Goal: Information Seeking & Learning: Learn about a topic

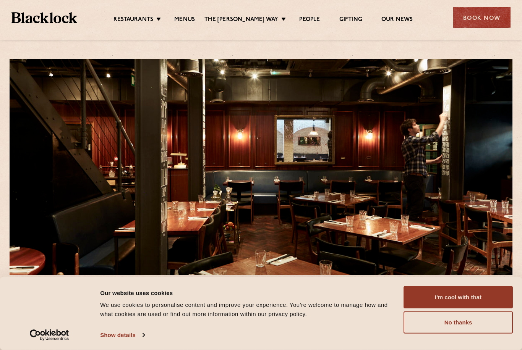
click at [462, 323] on button "No thanks" at bounding box center [458, 323] width 109 height 22
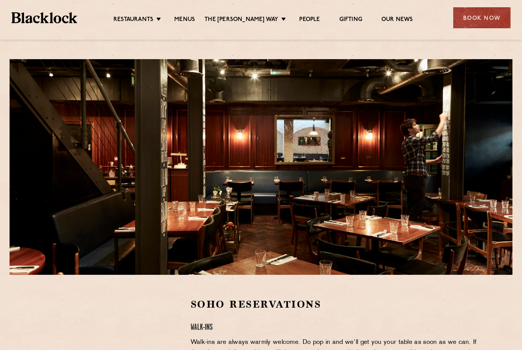
click at [189, 12] on ul "Restaurants Soho City Shoreditch Covent Garden Canary Wharf Manchester Birmingh…" at bounding box center [263, 17] width 372 height 11
click at [195, 8] on div "Restaurants Soho City Shoreditch Covent Garden Canary Wharf Manchester Birmingh…" at bounding box center [261, 17] width 522 height 34
click at [190, 19] on link "Menus" at bounding box center [184, 20] width 21 height 8
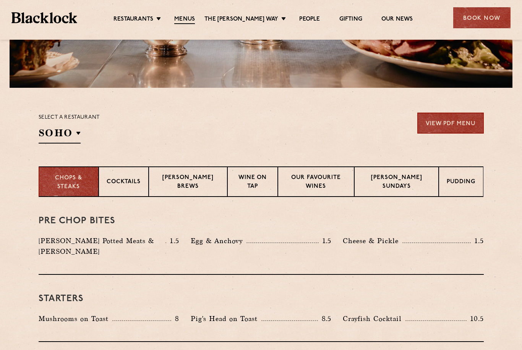
scroll to position [193, 0]
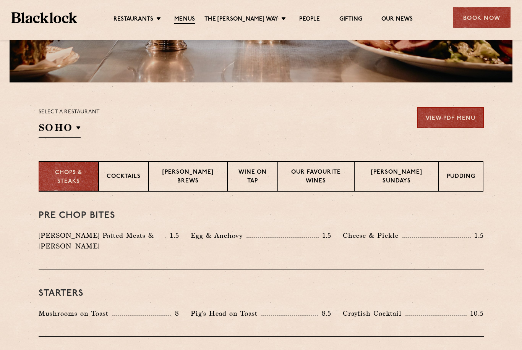
click at [455, 171] on div "Pudding" at bounding box center [461, 176] width 45 height 31
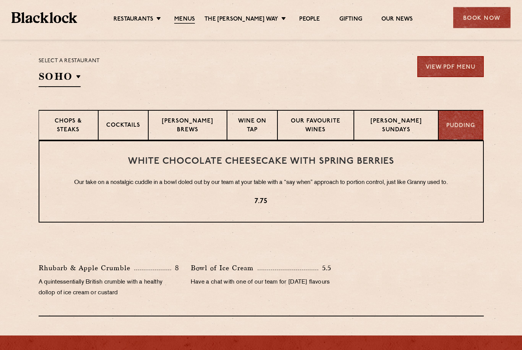
scroll to position [244, 0]
click at [137, 135] on div "Cocktails" at bounding box center [123, 125] width 50 height 31
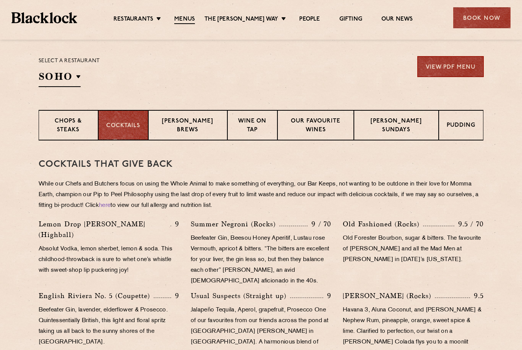
click at [212, 124] on p "[PERSON_NAME] Brews" at bounding box center [187, 126] width 63 height 18
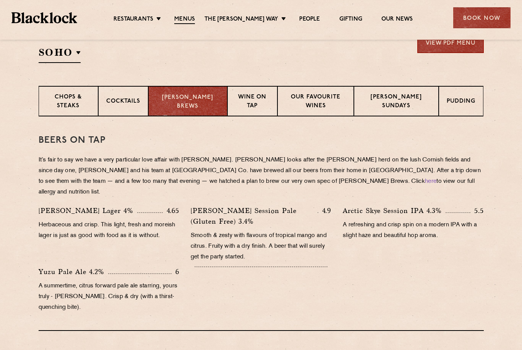
click at [254, 91] on div "Wine on Tap" at bounding box center [252, 101] width 50 height 31
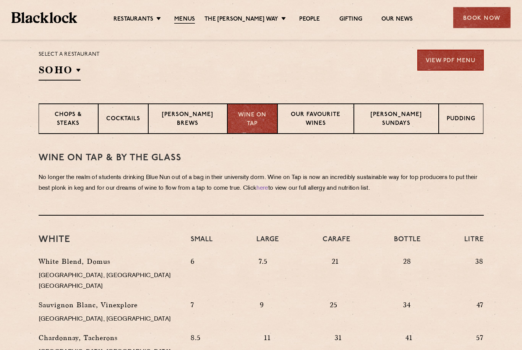
scroll to position [251, 0]
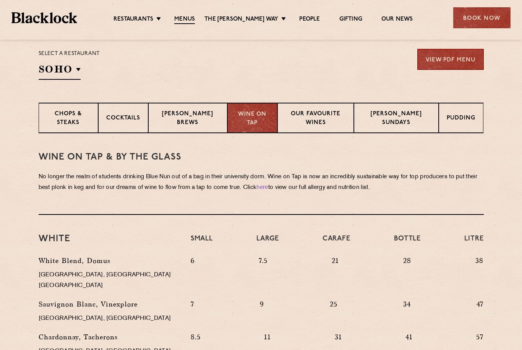
click at [339, 116] on p "Our favourite wines" at bounding box center [315, 119] width 60 height 18
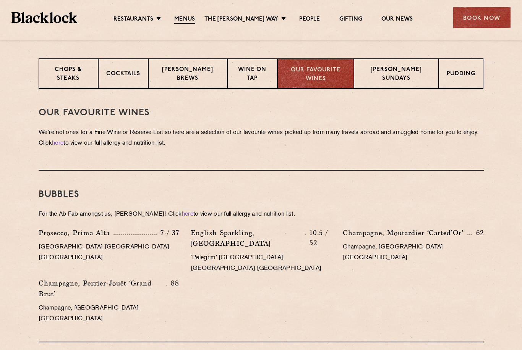
click at [397, 78] on p "[PERSON_NAME] Sundays" at bounding box center [396, 75] width 69 height 18
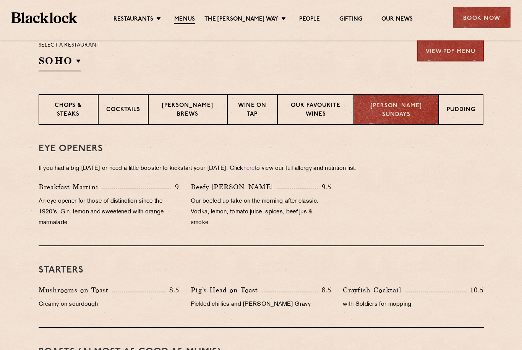
scroll to position [240, 0]
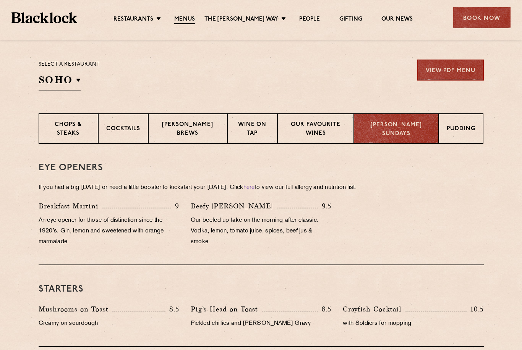
click at [462, 118] on div "Pudding" at bounding box center [461, 128] width 45 height 31
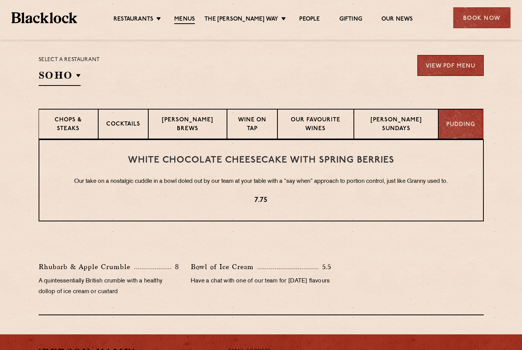
scroll to position [245, 0]
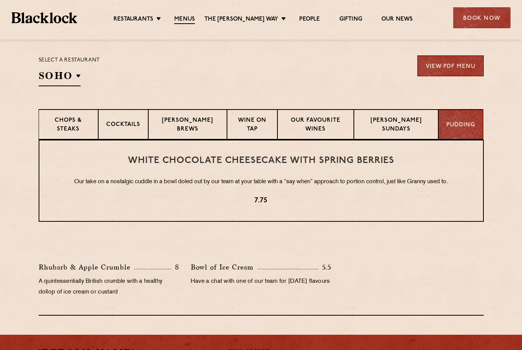
click at [68, 126] on p "Chops & Steaks" at bounding box center [69, 126] width 44 height 18
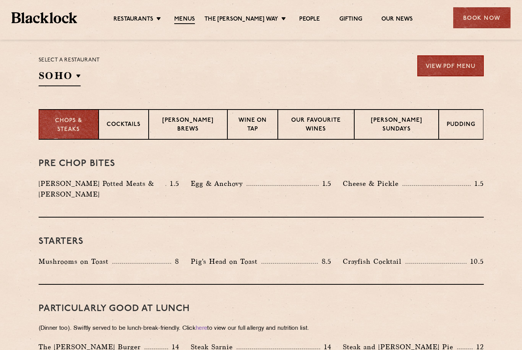
click at [0, 0] on p "City" at bounding box center [0, 0] width 0 height 0
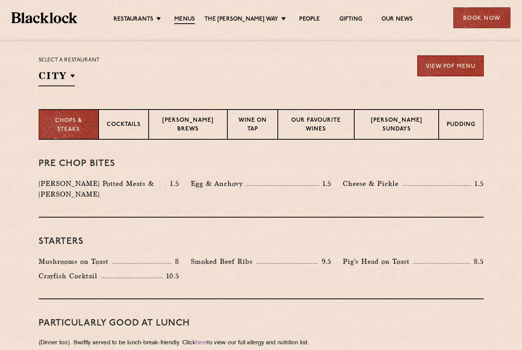
click at [139, 74] on div "Select a restaurant City [GEOGRAPHIC_DATA] [GEOGRAPHIC_DATA] [GEOGRAPHIC_DATA] …" at bounding box center [261, 70] width 445 height 31
click at [126, 115] on div "Cocktails" at bounding box center [124, 124] width 50 height 31
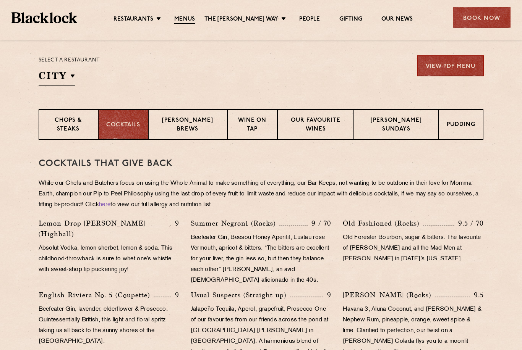
click at [441, 111] on div "Pudding" at bounding box center [461, 124] width 45 height 31
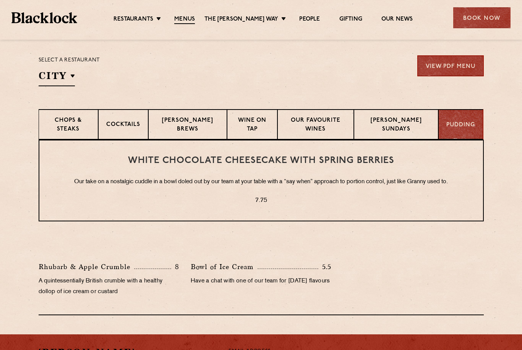
click at [79, 126] on p "Chops & Steaks" at bounding box center [69, 126] width 44 height 18
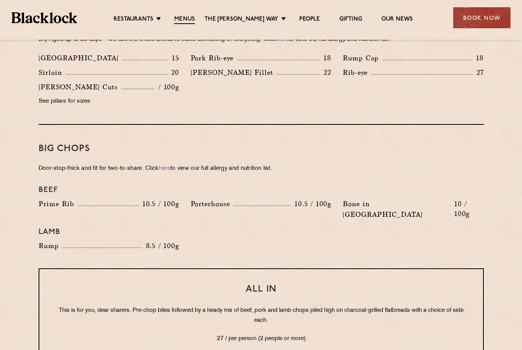
scroll to position [763, 0]
